Goal: Information Seeking & Learning: Learn about a topic

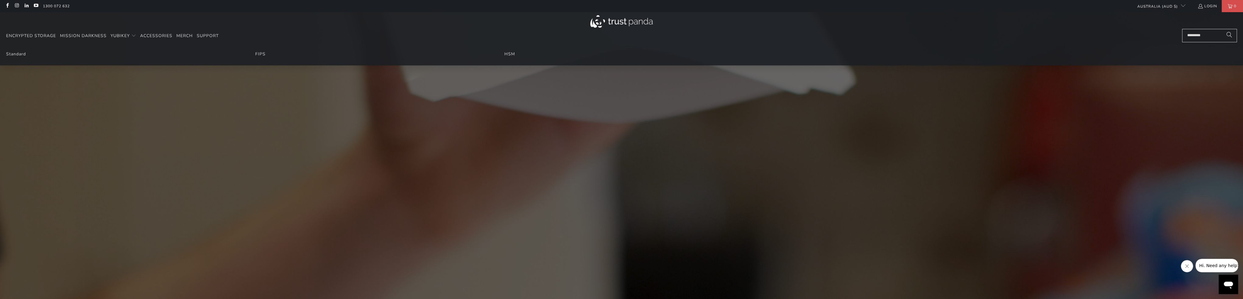
scroll to position [0, 1808]
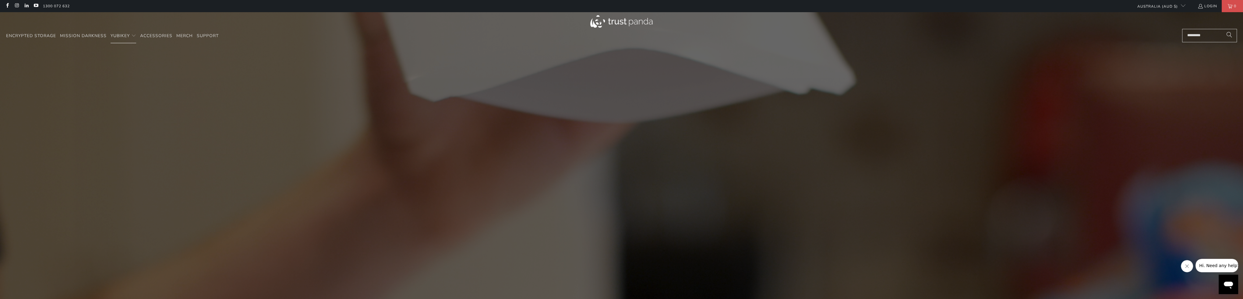
click at [609, 21] on img at bounding box center [621, 21] width 62 height 12
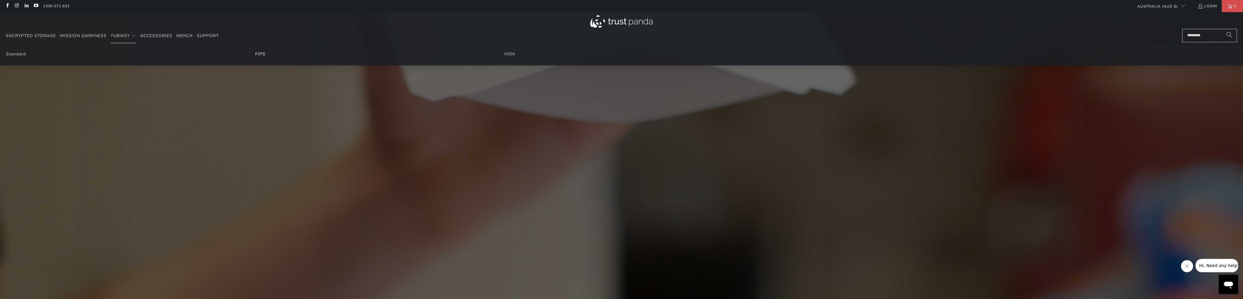
click at [258, 55] on link "FIPS" at bounding box center [260, 54] width 10 height 6
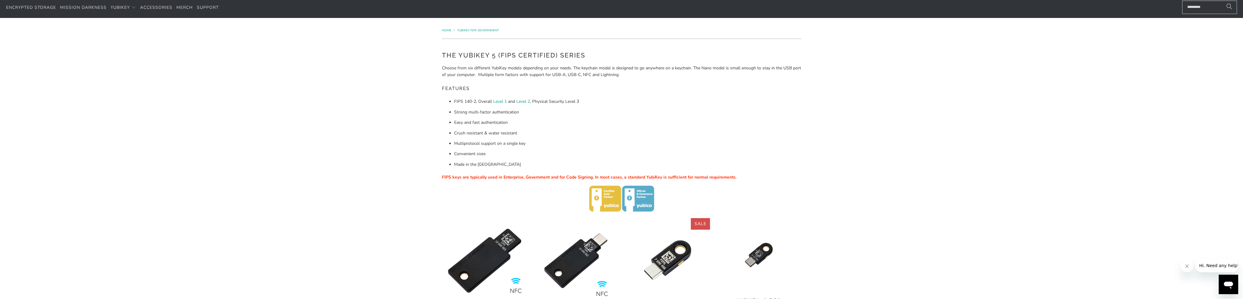
scroll to position [30, 0]
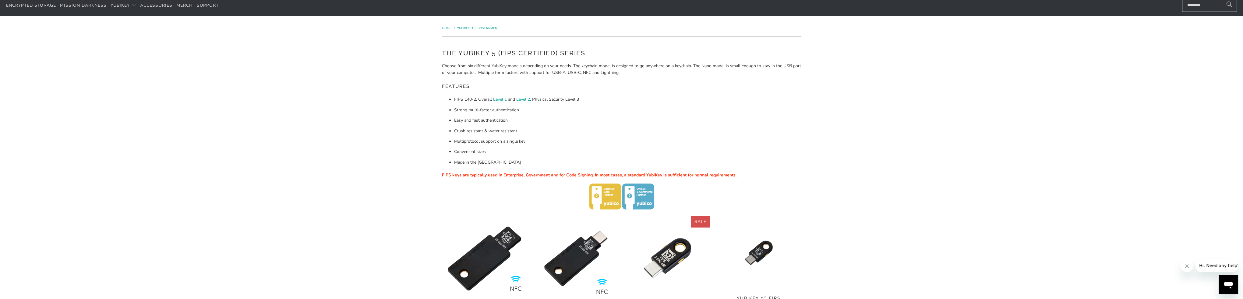
click at [544, 175] on span "FIPS keys are typically used in Enterprise, Government and for Code Signing. In…" at bounding box center [589, 175] width 294 height 6
click at [563, 176] on span "FIPS keys are typically used in Enterprise, Government and for Code Signing. In…" at bounding box center [589, 175] width 294 height 6
click at [571, 176] on span "FIPS keys are typically used in Enterprise, Government and for Code Signing. In…" at bounding box center [589, 175] width 294 height 6
click at [589, 175] on span "FIPS keys are typically used in Enterprise, Government and for Code Signing. In…" at bounding box center [589, 175] width 294 height 6
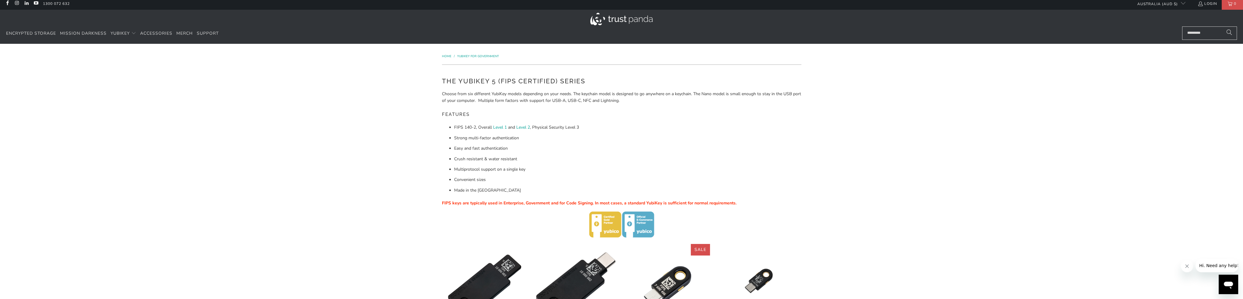
scroll to position [0, 0]
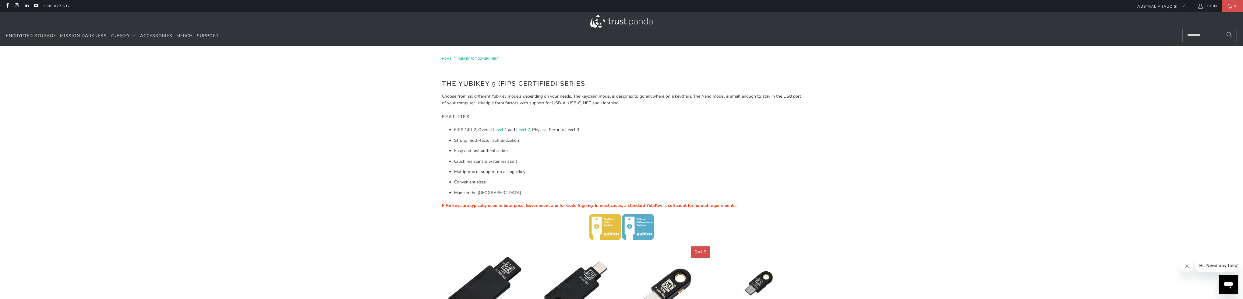
click at [568, 101] on p "Choose from six different YubiKey models depending on your needs. The keychain …" at bounding box center [621, 100] width 359 height 14
click at [595, 103] on p "Choose from six different YubiKey models depending on your needs. The keychain …" at bounding box center [621, 100] width 359 height 14
click at [500, 129] on link "Level 1" at bounding box center [500, 130] width 14 height 6
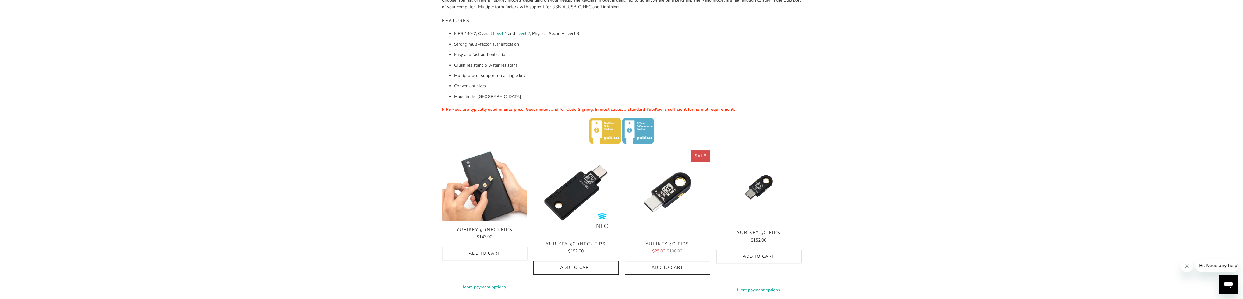
scroll to position [91, 0]
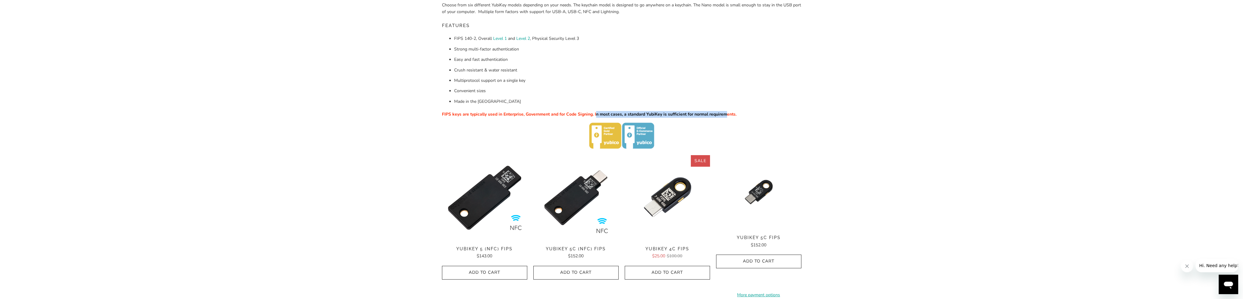
drag, startPoint x: 595, startPoint y: 114, endPoint x: 738, endPoint y: 114, distance: 143.4
click at [725, 114] on span "FIPS keys are typically used in Enterprise, Government and for Code Signing. In…" at bounding box center [589, 114] width 294 height 6
click at [742, 114] on p "FIPS keys are typically used in Enterprise, Government and for Code Signing. In…" at bounding box center [621, 114] width 359 height 7
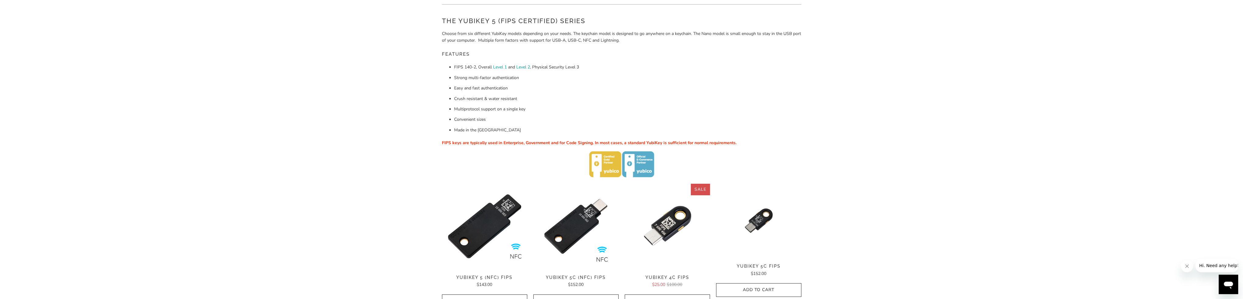
scroll to position [61, 0]
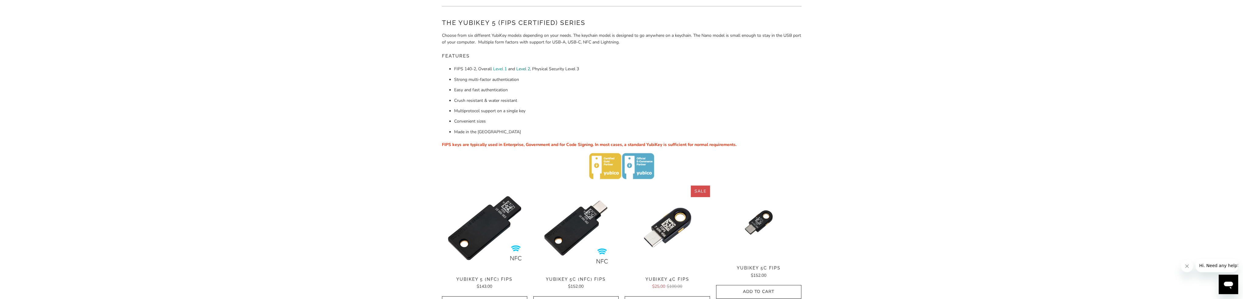
click at [523, 69] on link "Level 2" at bounding box center [523, 69] width 14 height 6
